Goal: Task Accomplishment & Management: Use online tool/utility

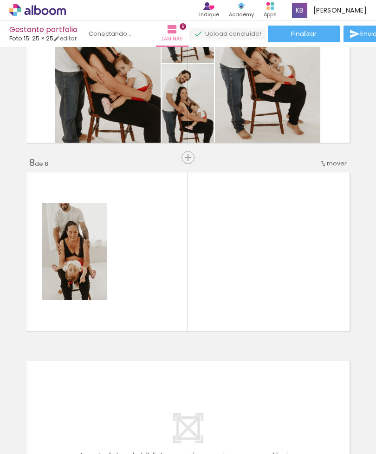
scroll to position [1222, 0]
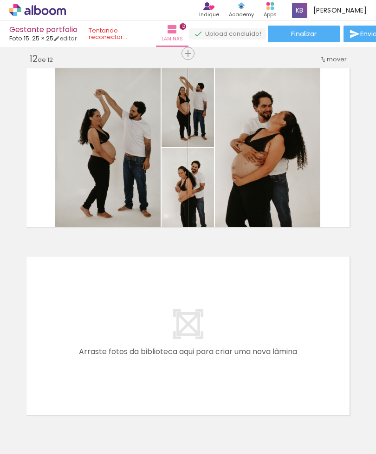
scroll to position [0, 5311]
click at [269, 418] on quentale-thumb at bounding box center [243, 422] width 52 height 53
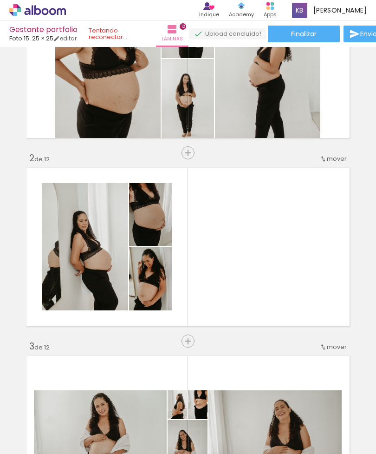
scroll to position [98, 0]
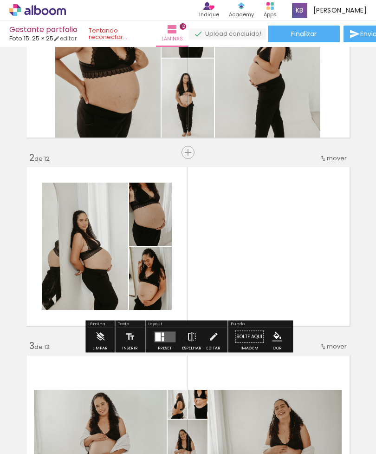
click at [212, 322] on div "Layout" at bounding box center [186, 325] width 79 height 6
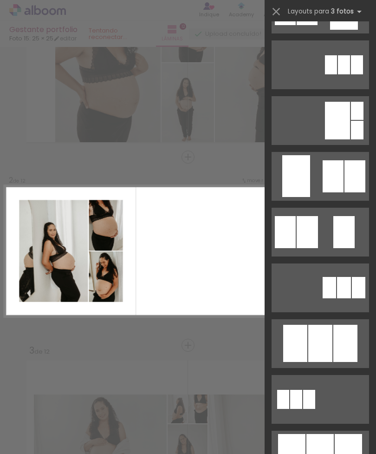
scroll to position [211, 0]
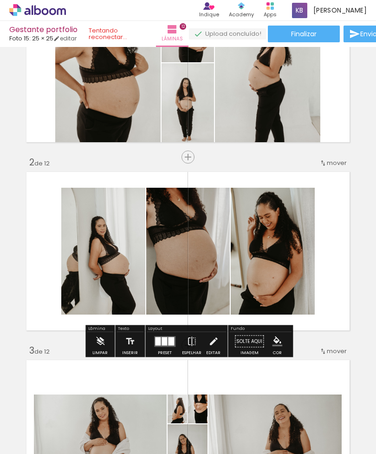
click at [329, 357] on quentale-layouter at bounding box center [188, 439] width 330 height 165
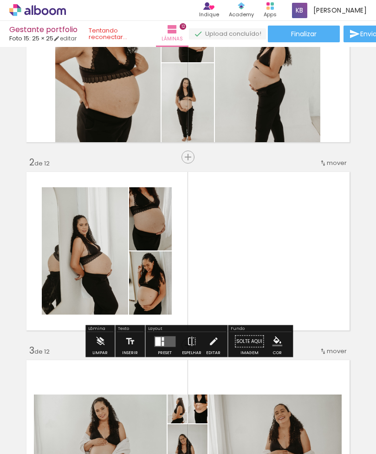
click at [194, 292] on quentale-layouter at bounding box center [188, 251] width 330 height 165
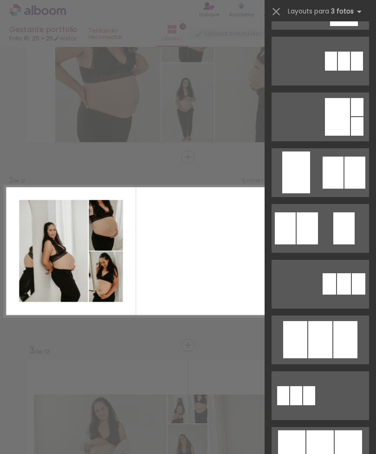
scroll to position [216, 0]
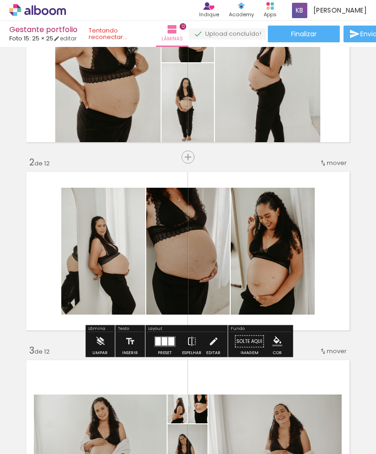
click at [330, 357] on quentale-layouter at bounding box center [188, 439] width 330 height 165
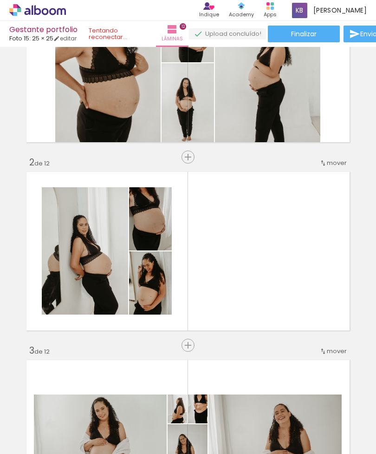
click at [194, 293] on quentale-layouter at bounding box center [188, 251] width 330 height 165
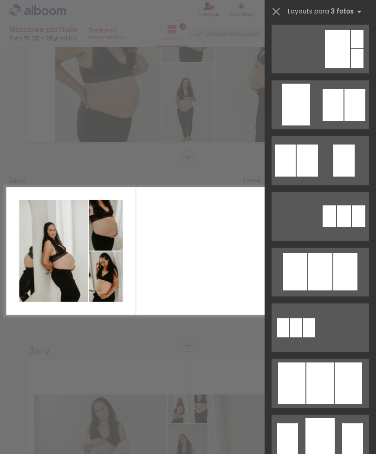
scroll to position [283, 0]
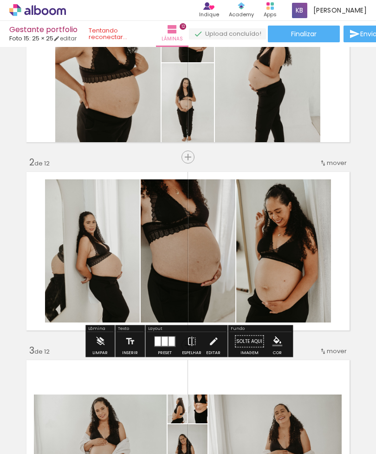
click at [325, 399] on iron-icon at bounding box center [327, 404] width 10 height 10
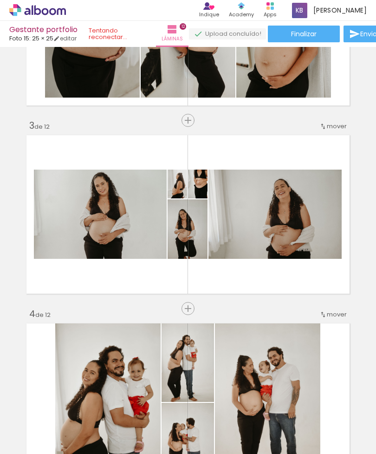
scroll to position [324, 0]
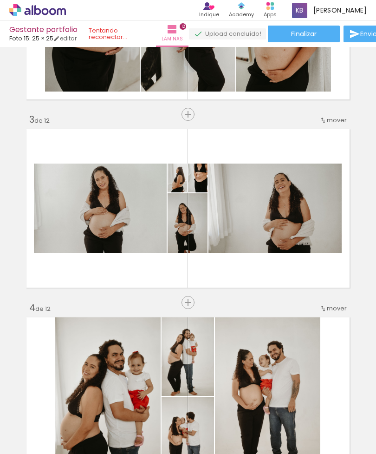
click at [191, 239] on quentale-layouter at bounding box center [188, 208] width 330 height 165
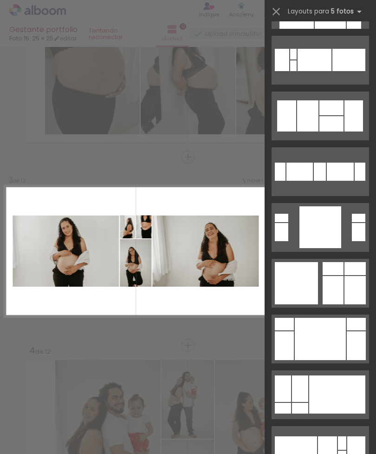
scroll to position [2338, 0]
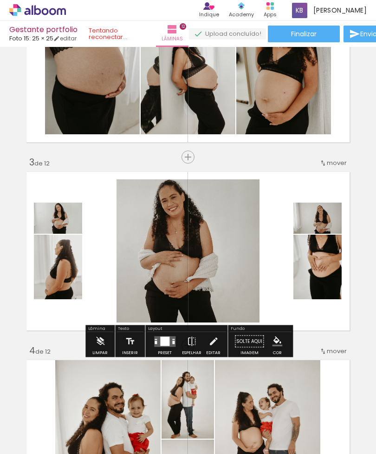
click at [333, 230] on div at bounding box center [317, 266] width 48 height 72
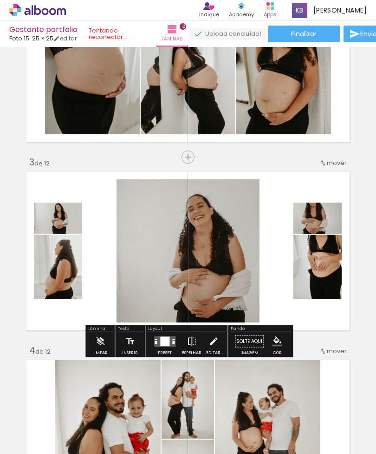
click at [243, 250] on div at bounding box center [188, 250] width 214 height 143
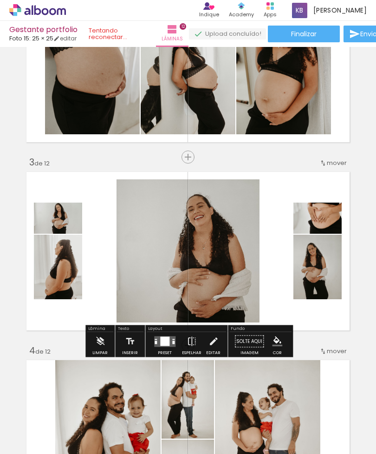
click at [352, 231] on quentale-layouter at bounding box center [188, 251] width 330 height 165
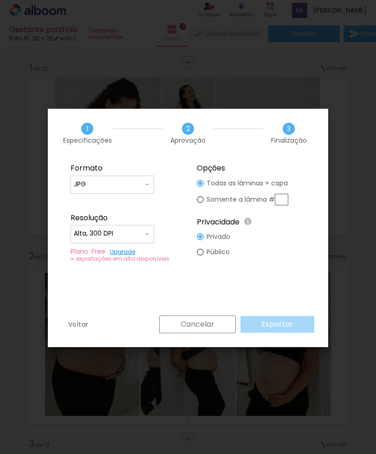
scroll to position [0, 5185]
